Goal: Task Accomplishment & Management: Use online tool/utility

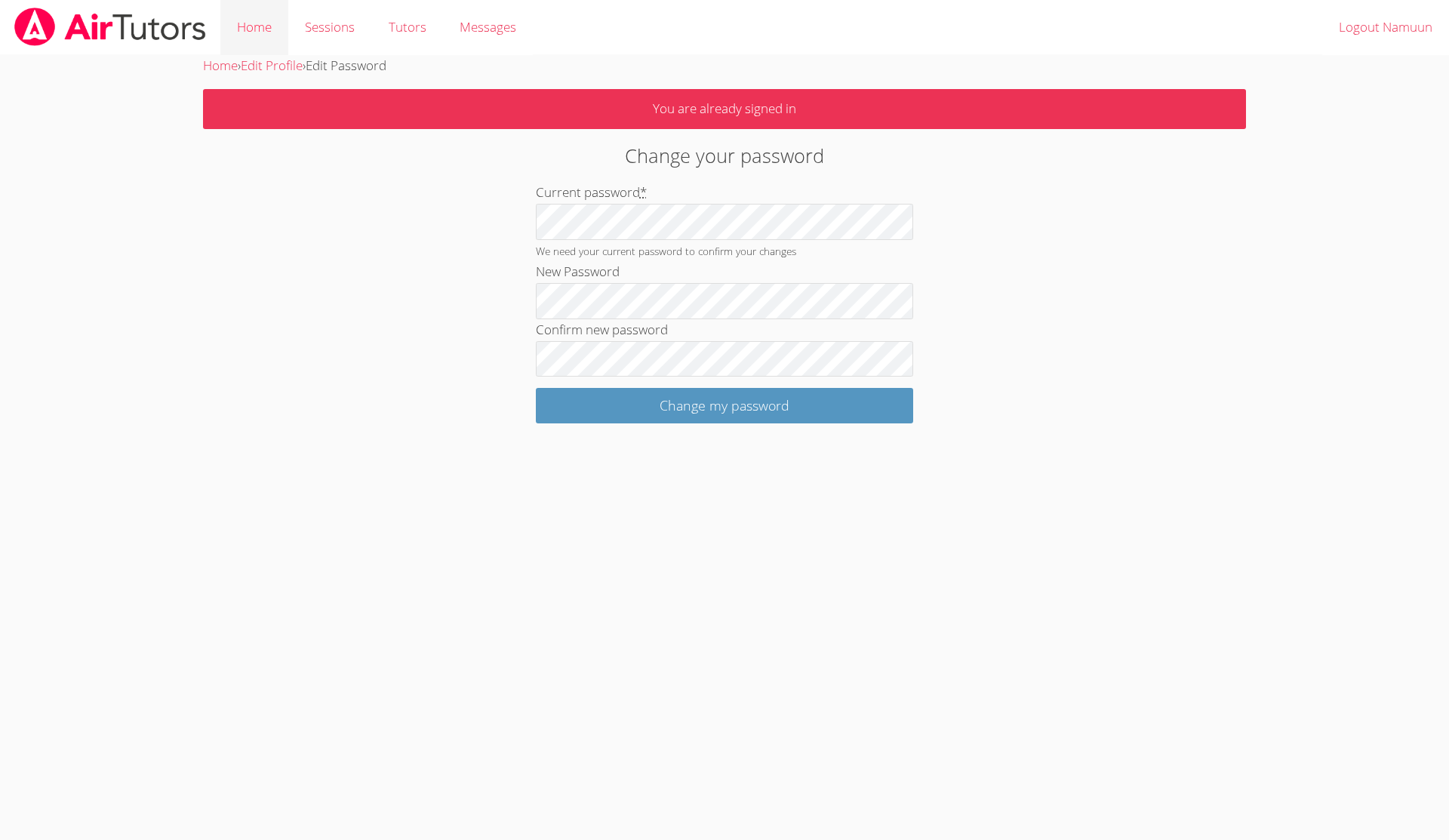
click at [267, 28] on link "Home" at bounding box center [254, 27] width 68 height 55
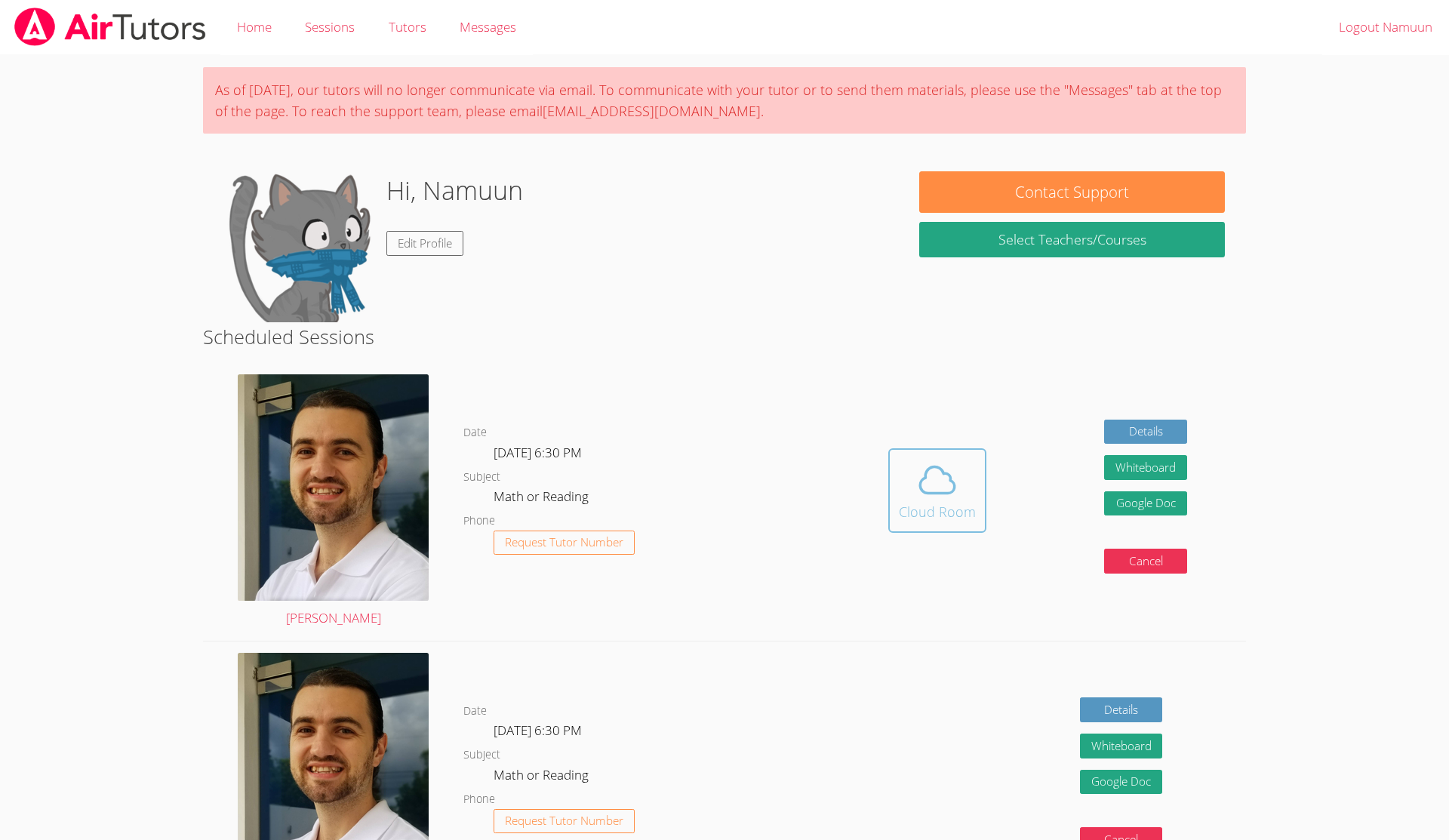
click at [636, 457] on button "Cloud Room" at bounding box center [937, 490] width 98 height 84
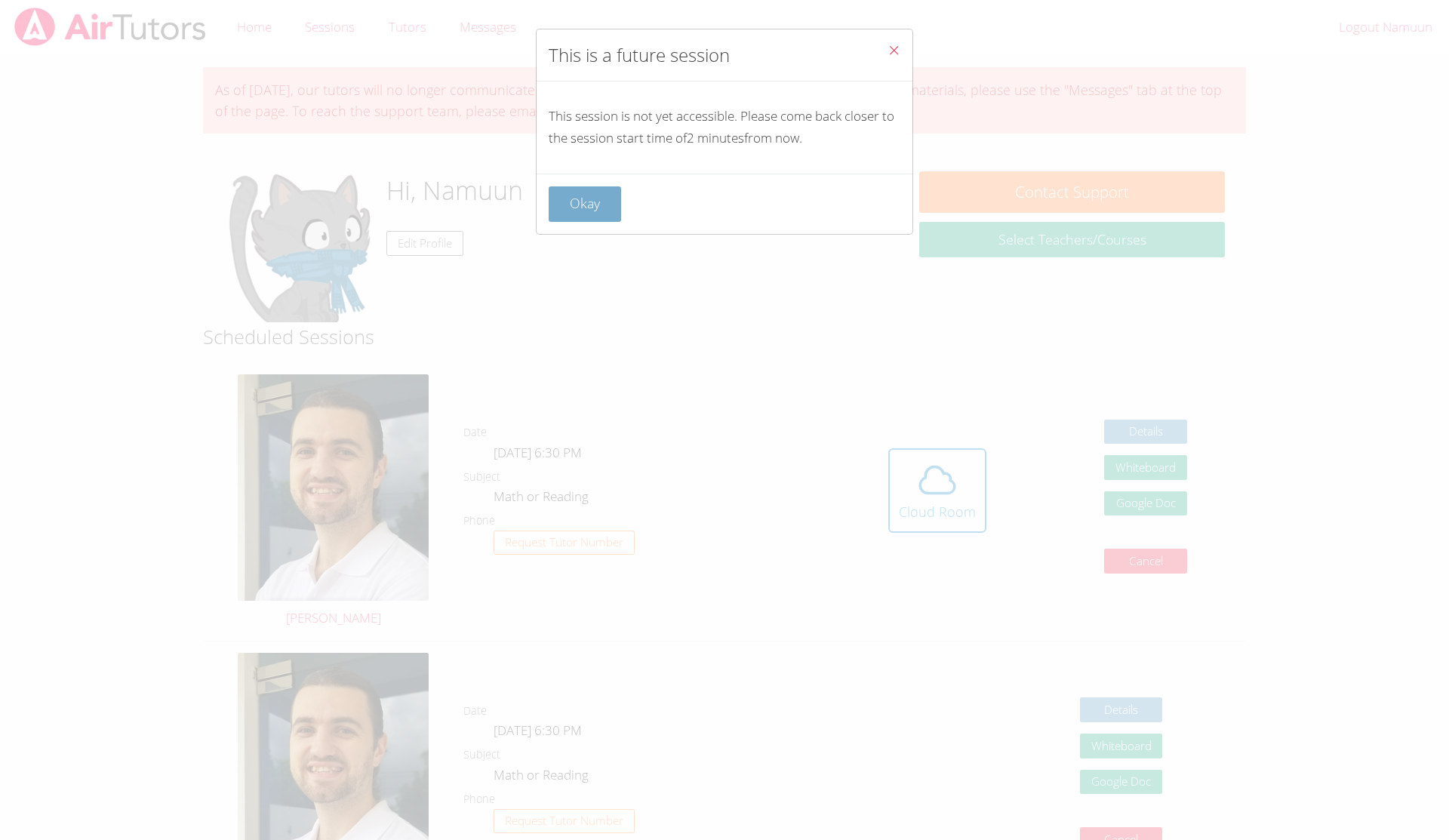
click at [576, 207] on button "Okay" at bounding box center [585, 204] width 73 height 36
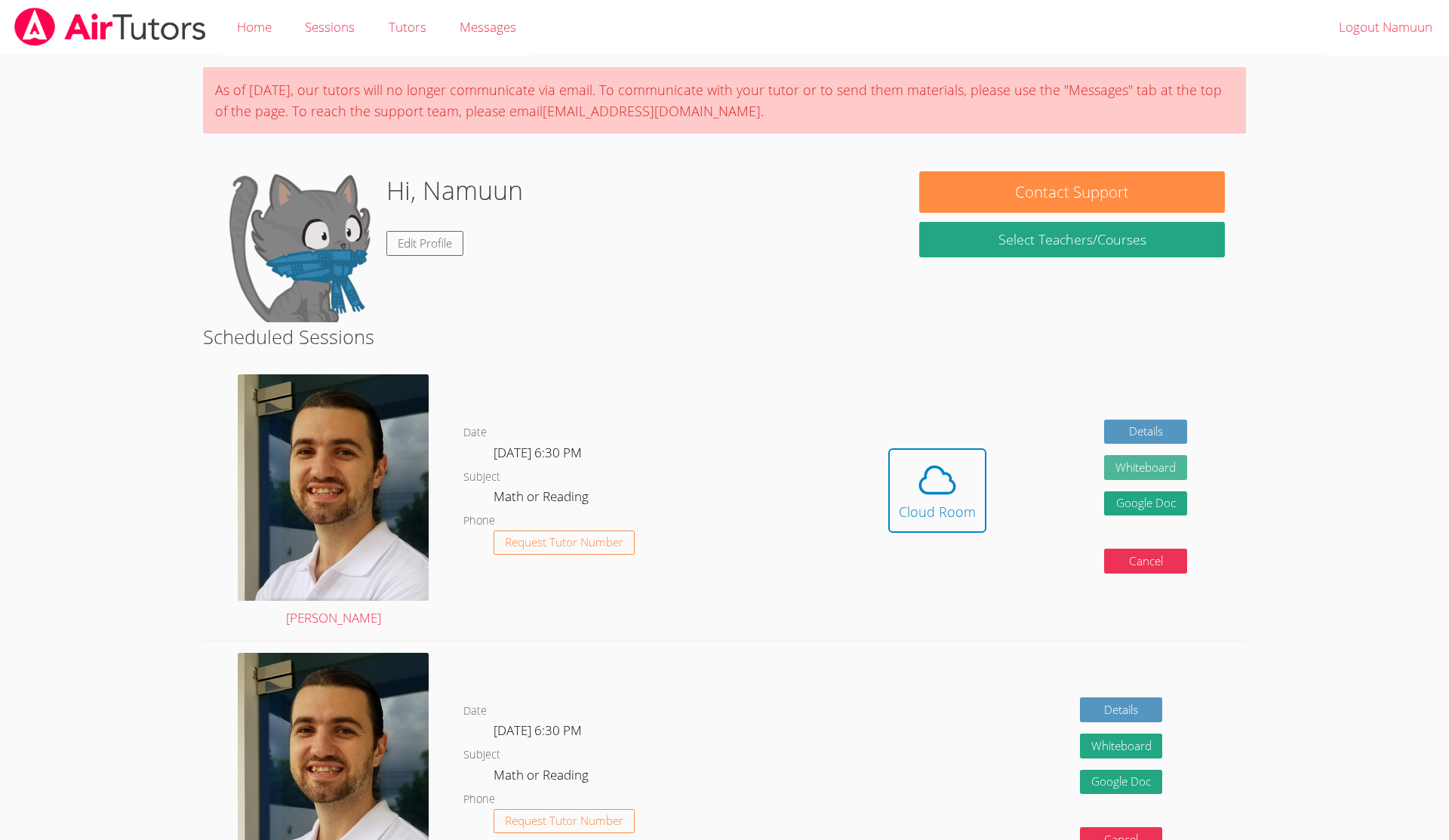
click at [636, 457] on button "Whiteboard" at bounding box center [1145, 468] width 83 height 25
click at [636, 461] on icon at bounding box center [937, 480] width 43 height 43
click at [636, 474] on icon at bounding box center [937, 480] width 43 height 43
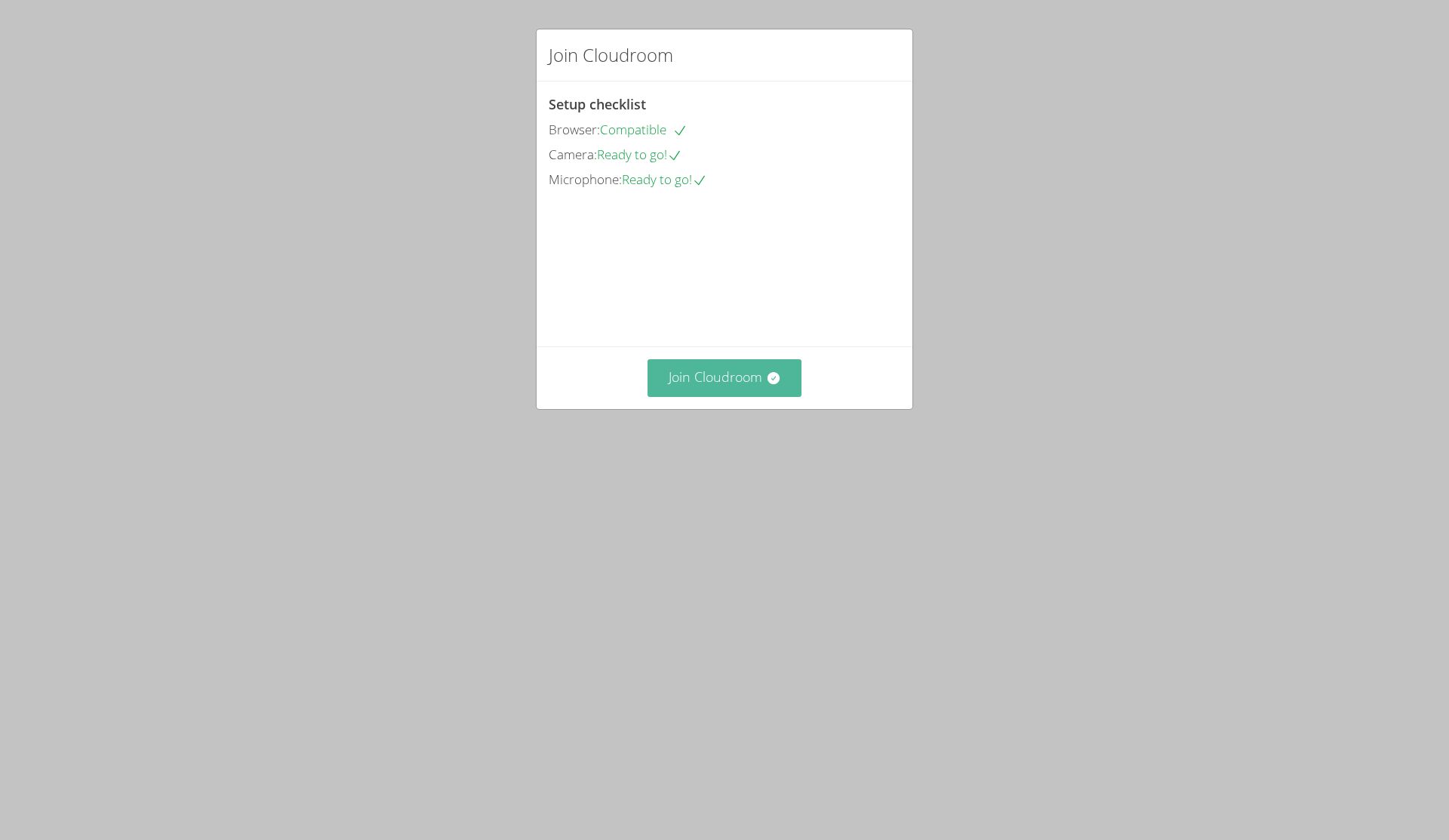
click at [768, 396] on button "Join Cloudroom" at bounding box center [725, 378] width 155 height 37
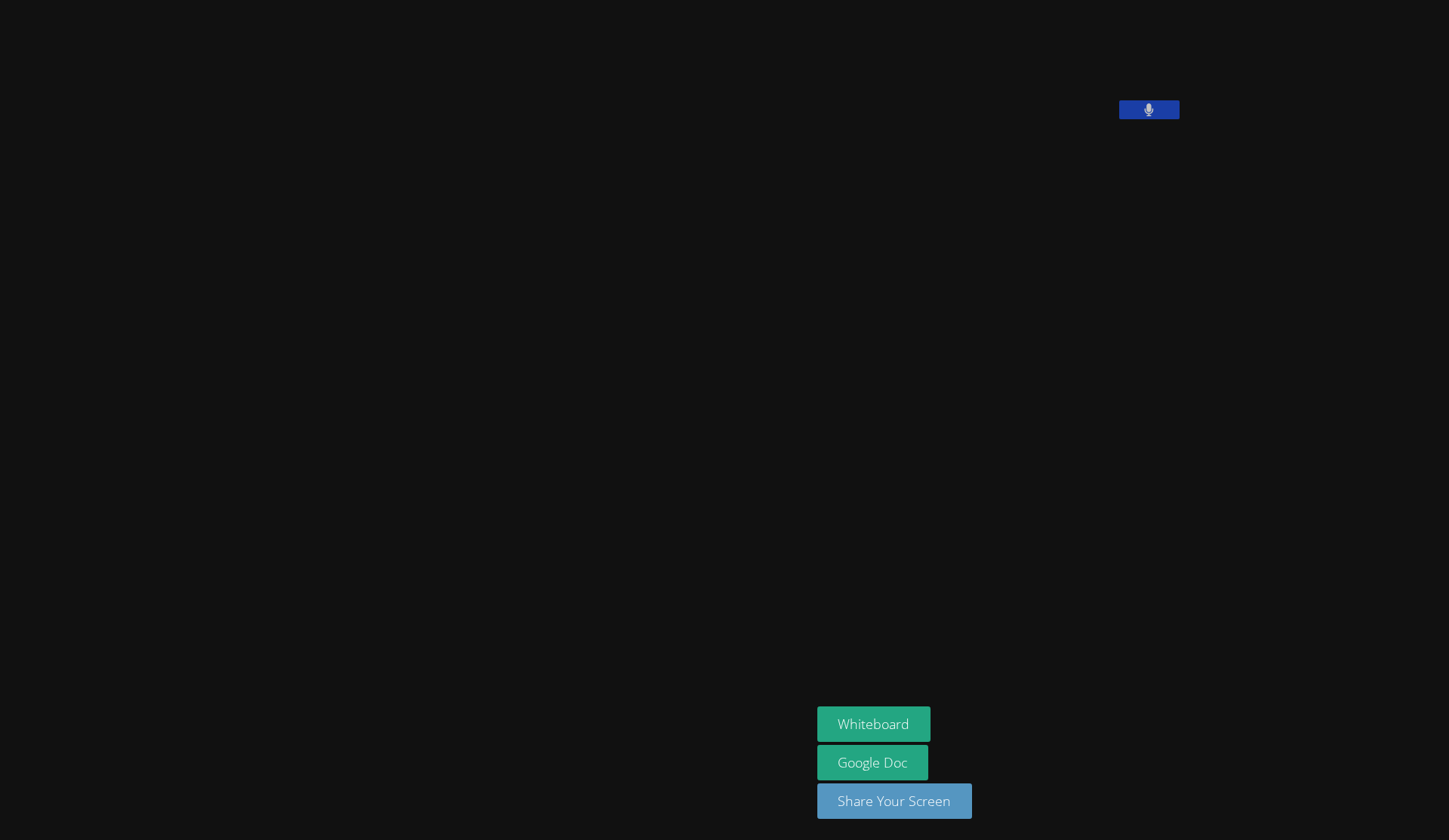
click at [886, 119] on video at bounding box center [930, 63] width 227 height 113
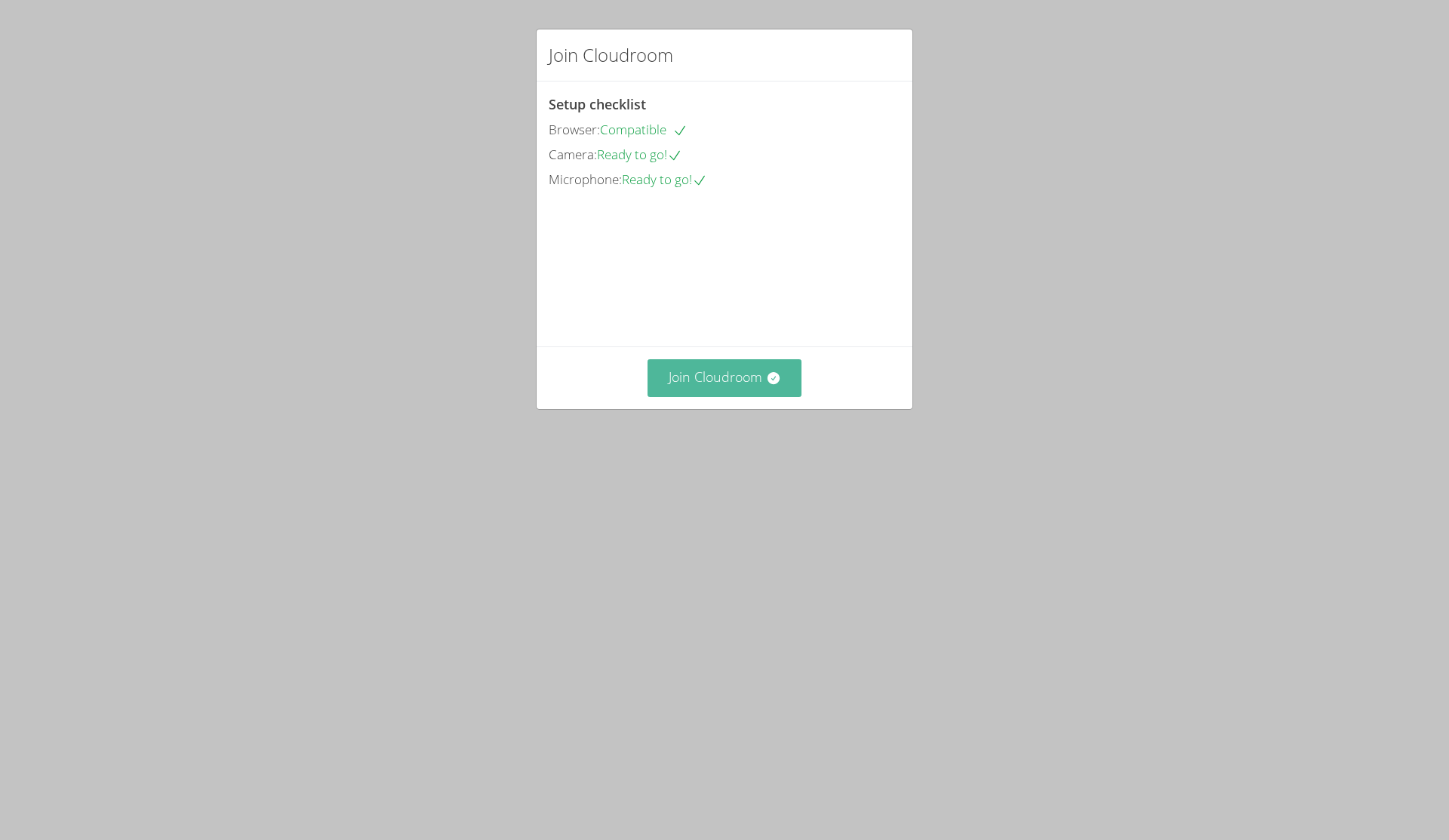
click at [759, 396] on button "Join Cloudroom" at bounding box center [725, 378] width 155 height 37
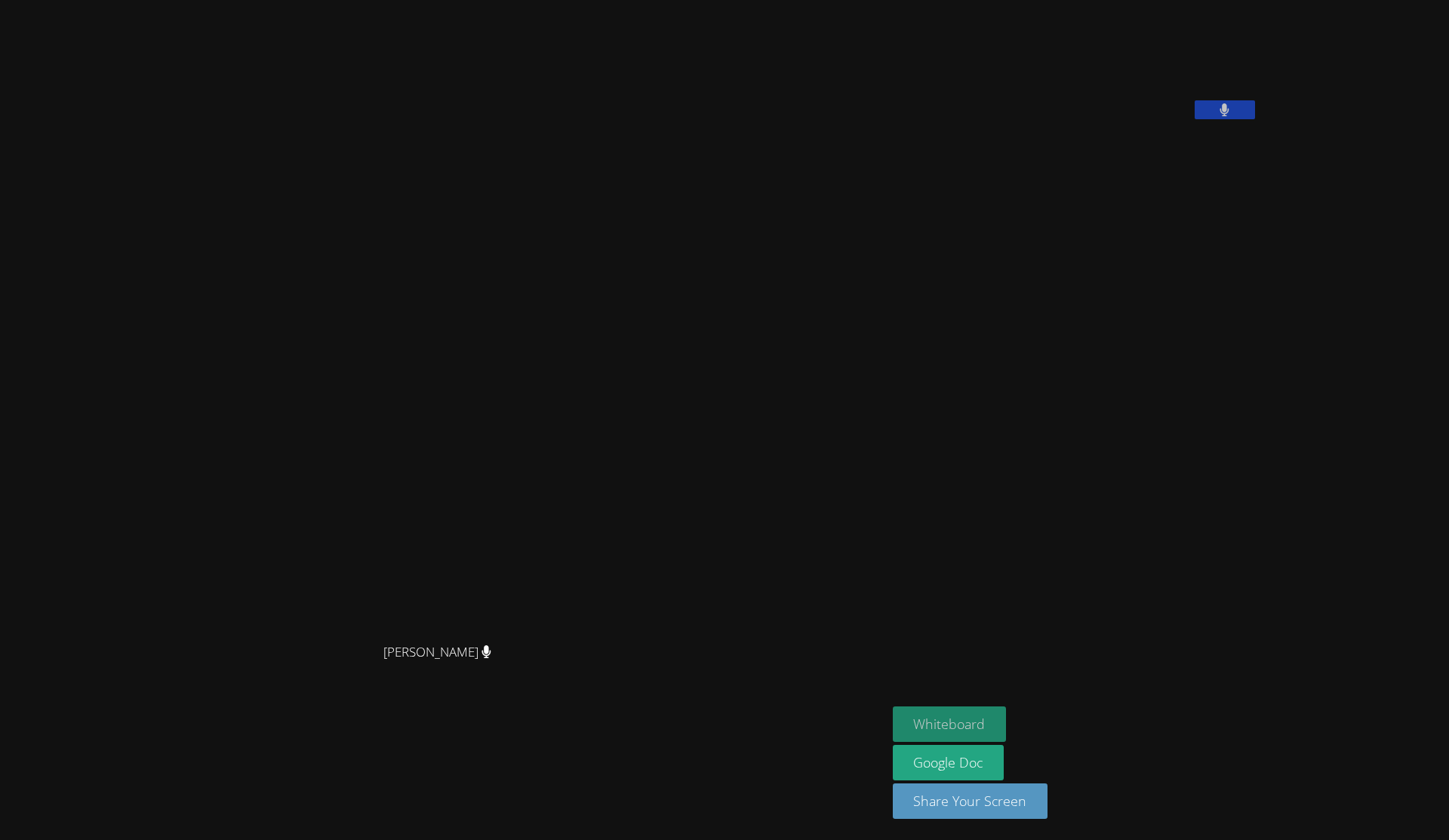
click at [1007, 723] on button "Whiteboard" at bounding box center [950, 724] width 114 height 36
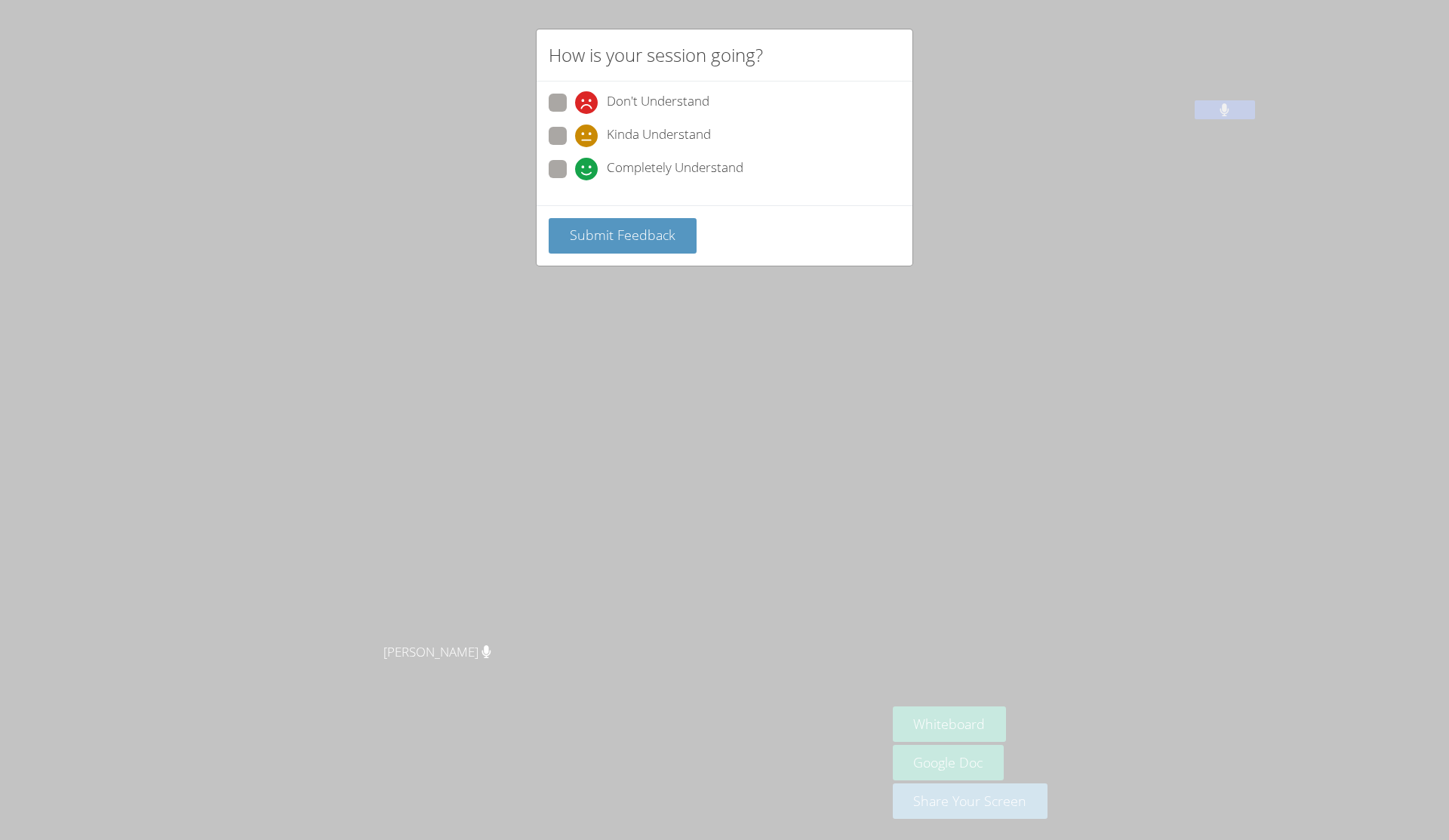
click at [597, 162] on icon at bounding box center [586, 168] width 22 height 22
click at [588, 162] on input "Completely Understand" at bounding box center [581, 166] width 13 height 13
radio input "true"
click at [609, 230] on span "Submit Feedback" at bounding box center [622, 234] width 106 height 18
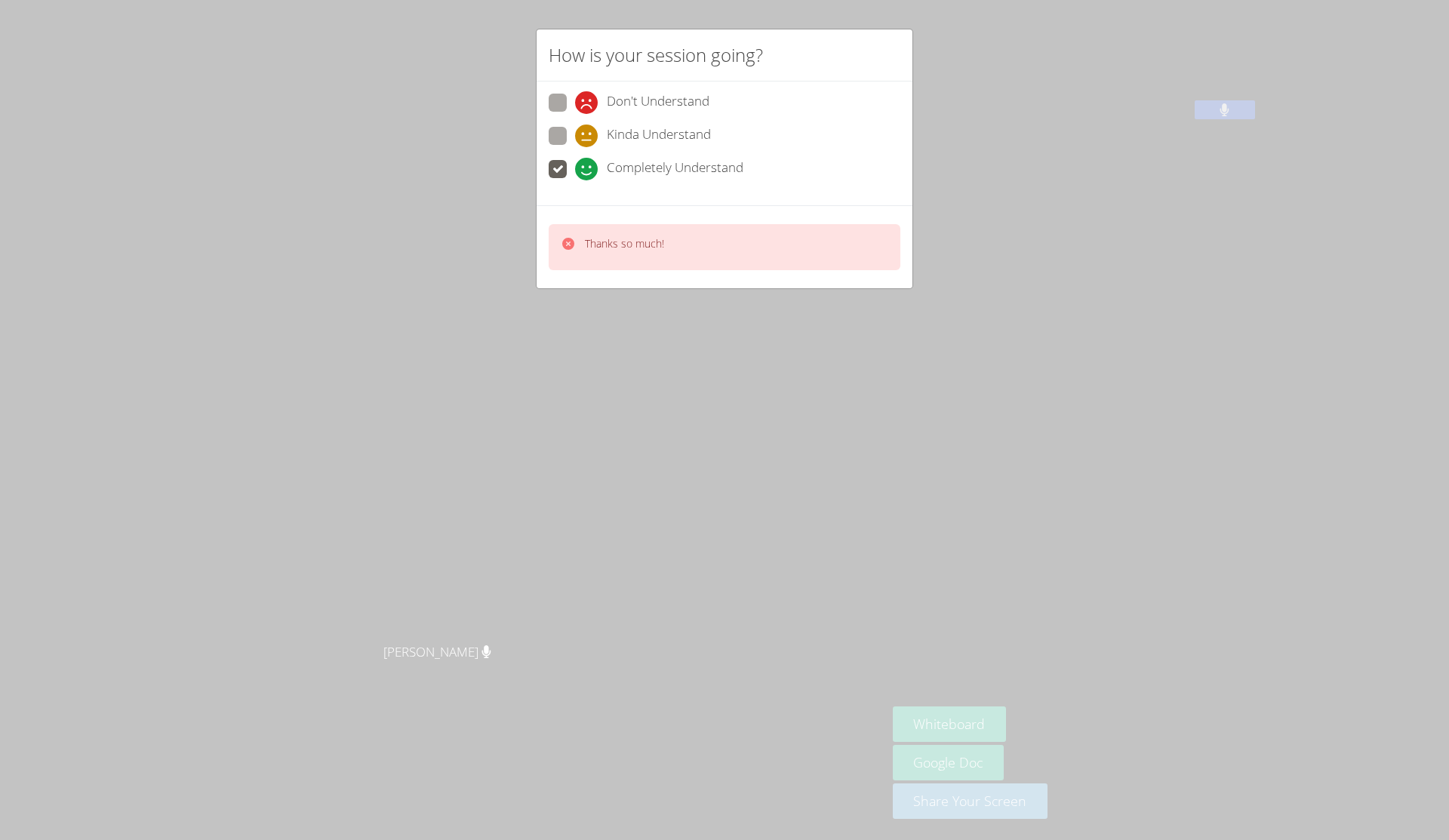
click at [609, 230] on div "Thanks so much!" at bounding box center [724, 247] width 352 height 46
click at [603, 159] on div "Completely Understand" at bounding box center [660, 168] width 169 height 22
click at [588, 160] on input "Completely Understand" at bounding box center [581, 166] width 13 height 13
